Goal: Task Accomplishment & Management: Use online tool/utility

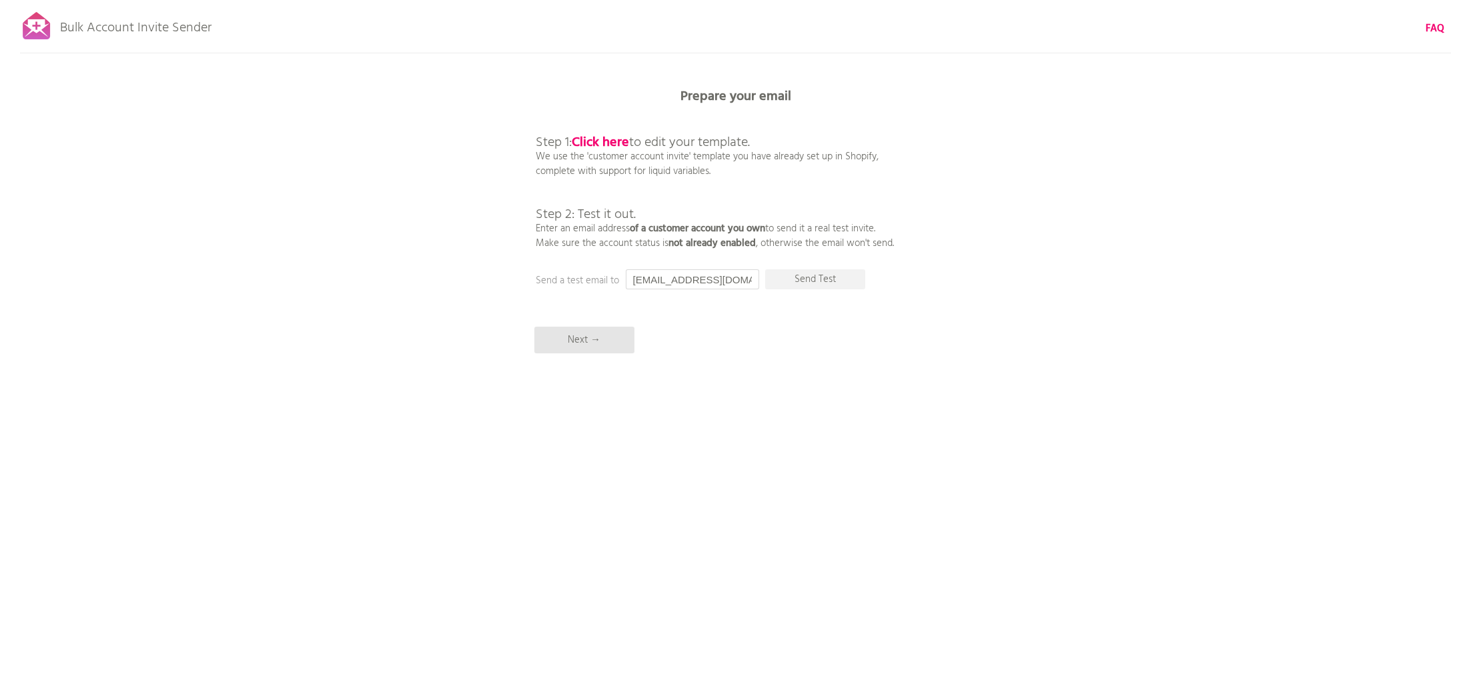
click at [714, 288] on input "[EMAIL_ADDRESS][DOMAIN_NAME]" at bounding box center [692, 280] width 133 height 20
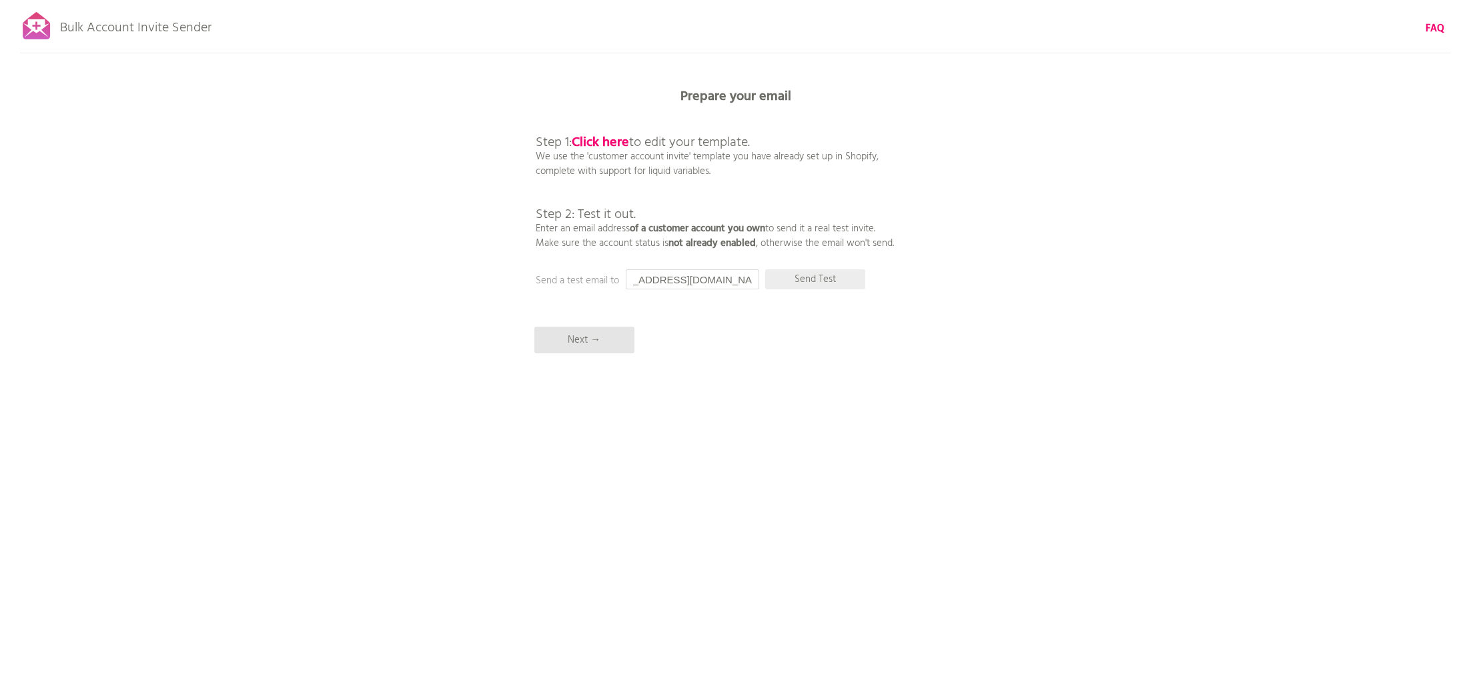
type input "andreasgeorgantzelis@gmail.com"
click at [807, 278] on p "Send Test" at bounding box center [815, 280] width 100 height 20
click at [715, 280] on input "andreasgeorgantzelis@gmail.com" at bounding box center [692, 280] width 133 height 20
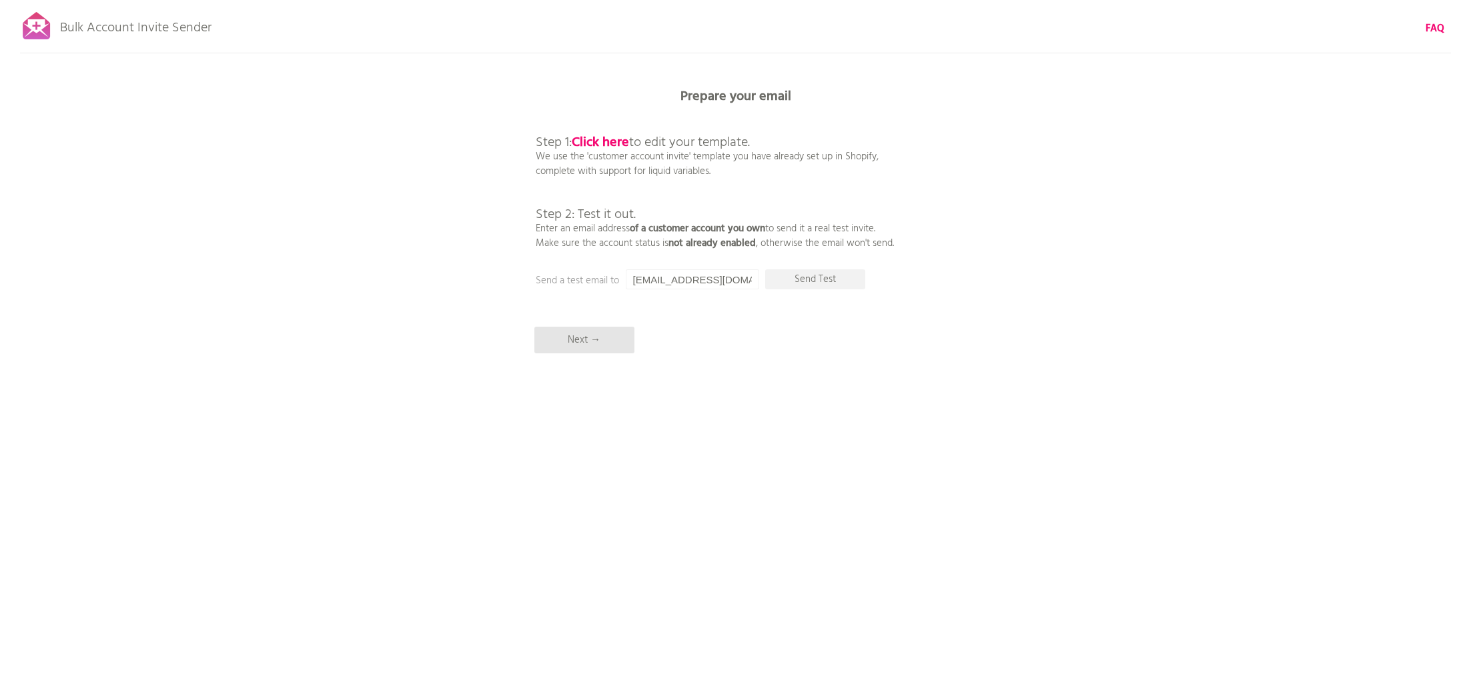
click at [715, 280] on input "andreasgeorgantzelis@gmail.com" at bounding box center [692, 280] width 133 height 20
click at [605, 333] on p "Next →" at bounding box center [584, 340] width 100 height 27
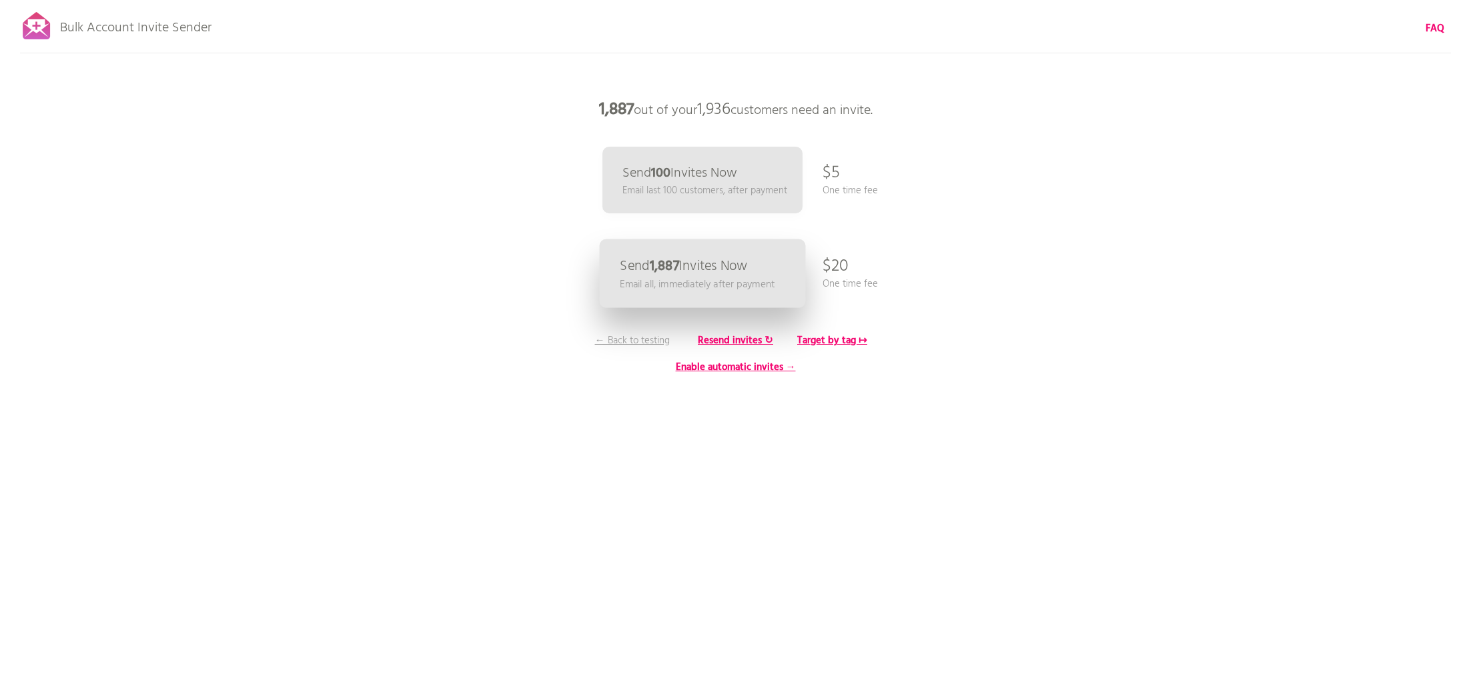
click at [695, 283] on p "Email all, immediately after payment" at bounding box center [697, 284] width 155 height 15
